Goal: Transaction & Acquisition: Purchase product/service

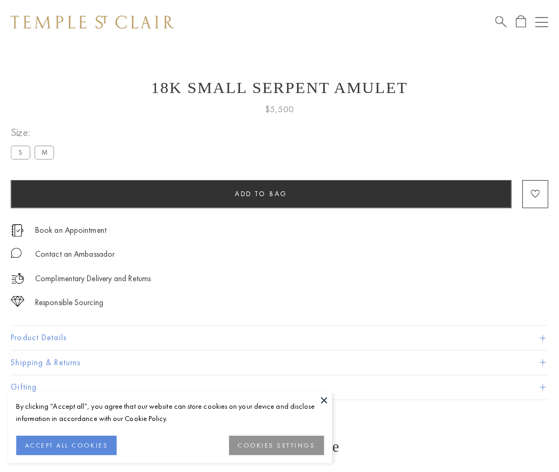
scroll to position [26, 0]
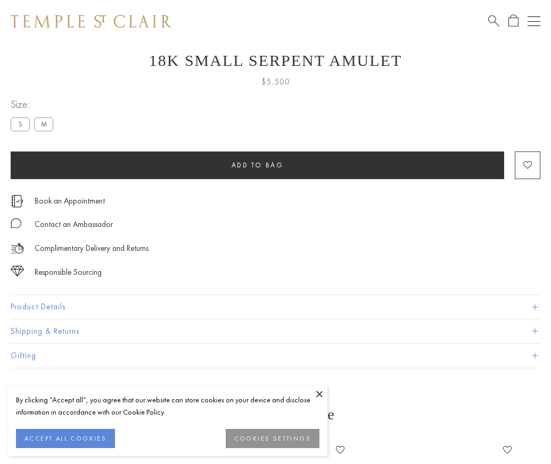
click at [257, 165] on span "Add to bag" at bounding box center [257, 165] width 52 height 9
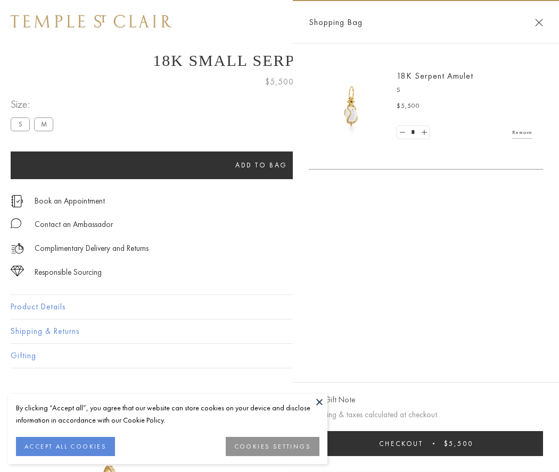
click at [433, 444] on button "Checkout $5,500" at bounding box center [426, 443] width 234 height 25
